Goal: Communication & Community: Answer question/provide support

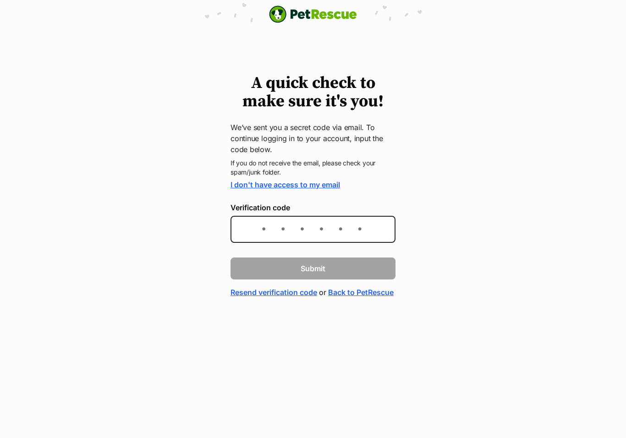
scroll to position [125, 0]
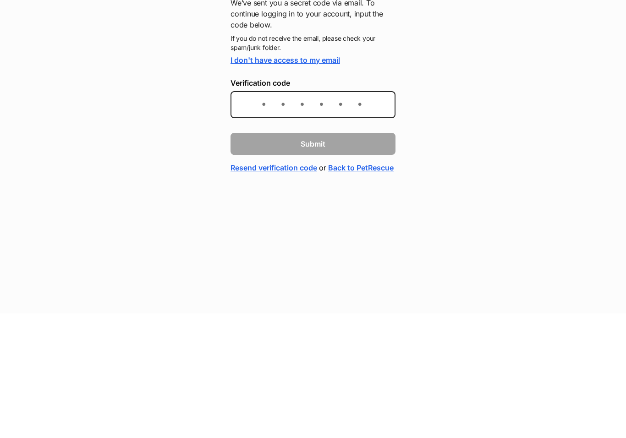
click at [306, 216] on input "Verification code" at bounding box center [313, 229] width 165 height 27
click at [296, 216] on input "Verification code" at bounding box center [313, 229] width 165 height 27
click at [294, 216] on input "Verification code" at bounding box center [313, 229] width 165 height 27
type input "7bb311"
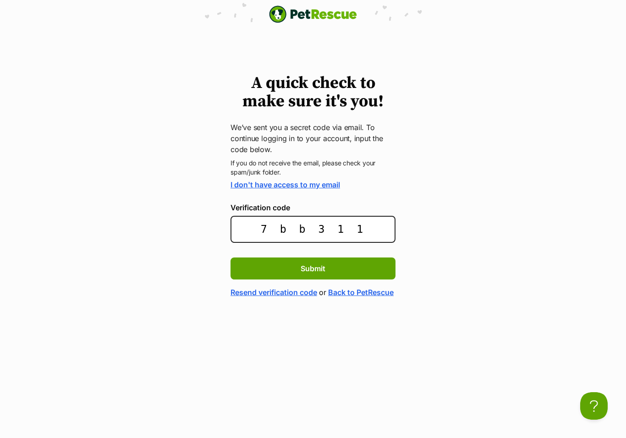
click at [333, 268] on button "Submit" at bounding box center [313, 269] width 165 height 22
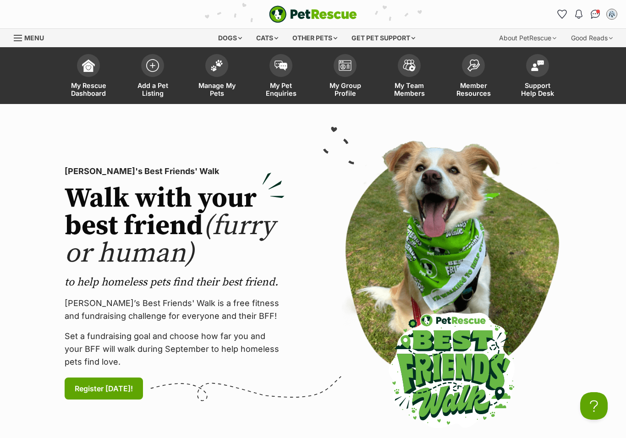
click at [281, 68] on img at bounding box center [281, 65] width 13 height 10
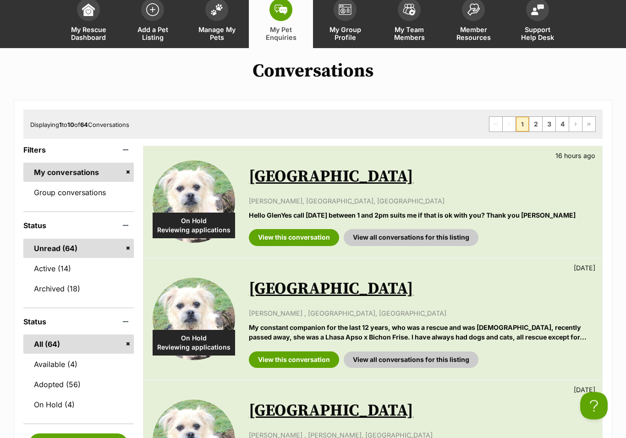
scroll to position [57, 0]
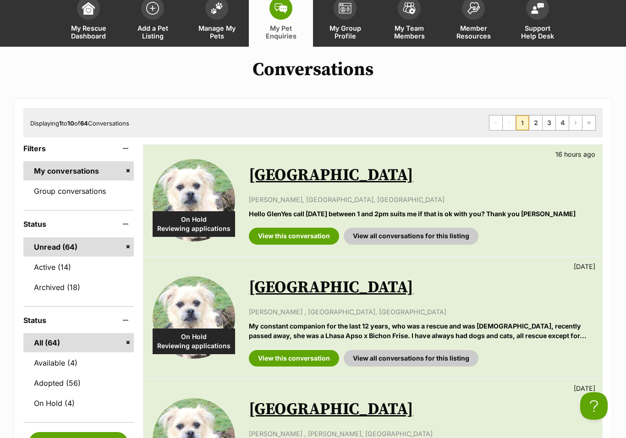
click at [296, 235] on link "View this conversation" at bounding box center [294, 236] width 90 height 16
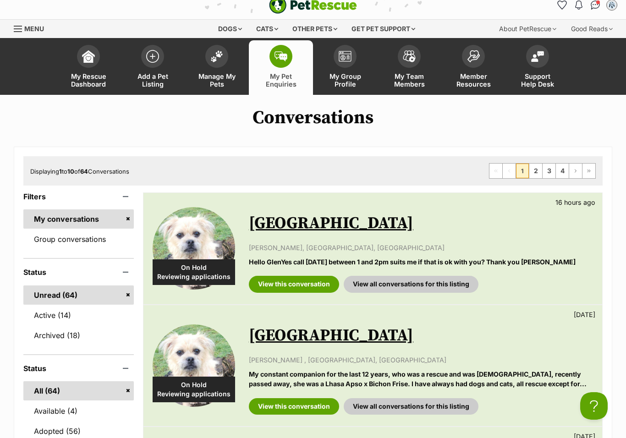
scroll to position [9, 0]
click at [301, 276] on link "View this conversation" at bounding box center [294, 284] width 90 height 16
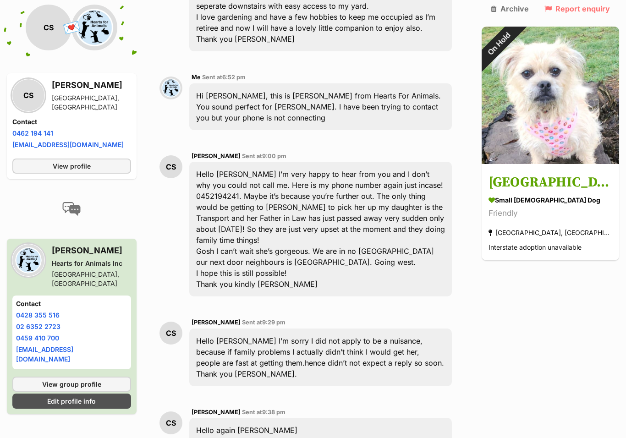
scroll to position [390, 0]
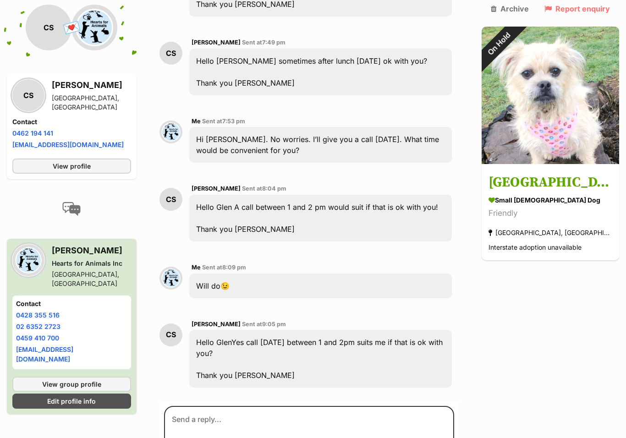
scroll to position [1291, 0]
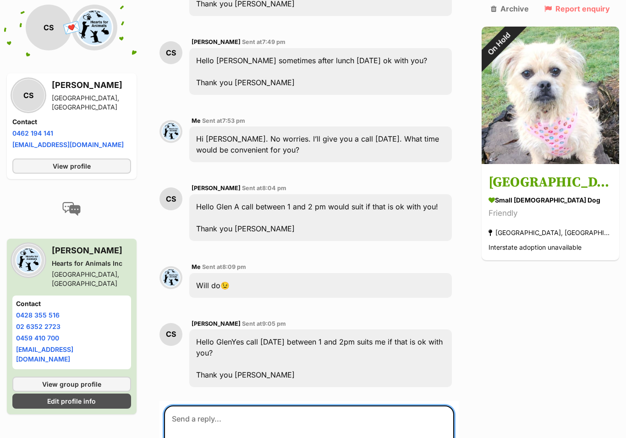
click at [336, 406] on textarea at bounding box center [309, 433] width 290 height 55
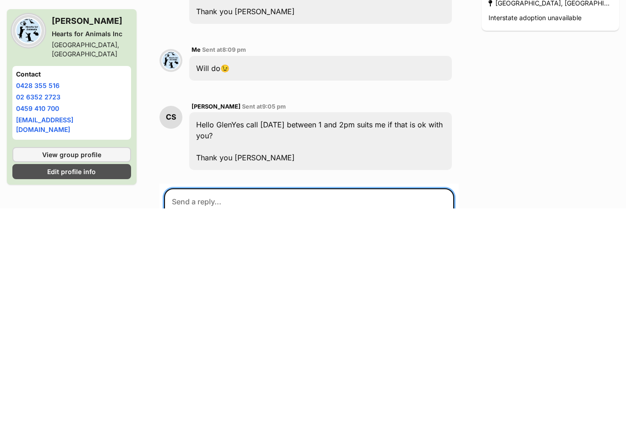
scroll to position [1279, 0]
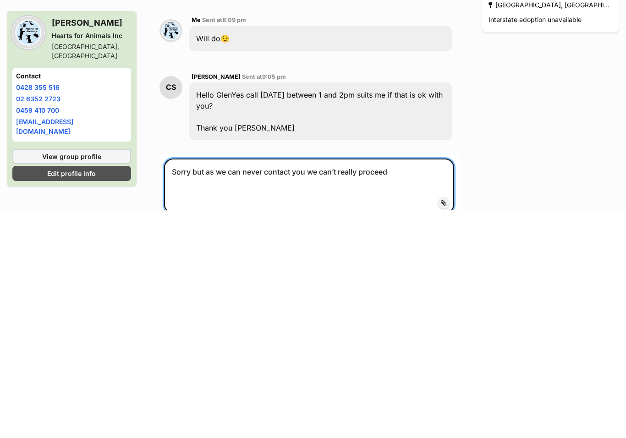
type textarea "Sorry but as we can never contact you we can’t really proceed"
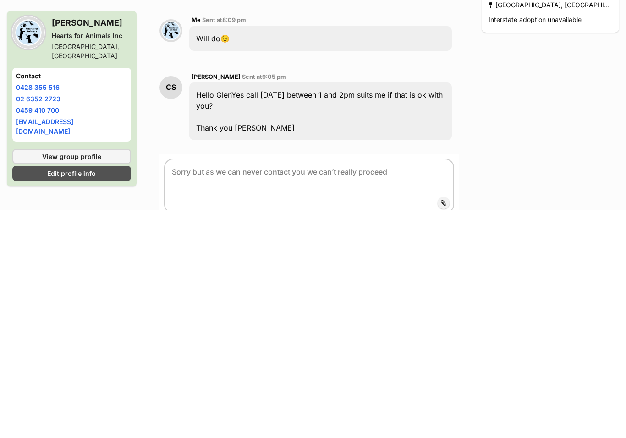
scroll to position [1538, 0]
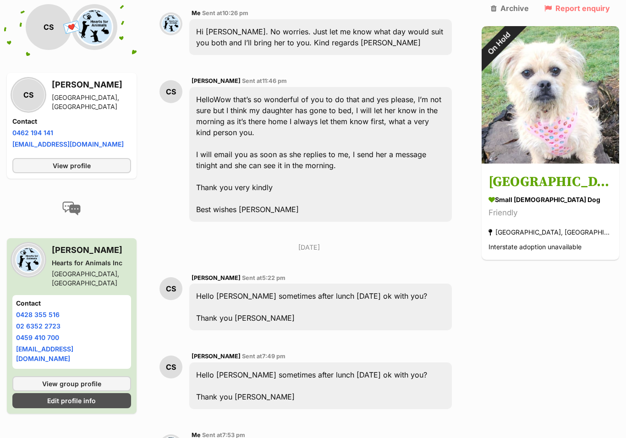
scroll to position [971, 0]
